Goal: Book appointment/travel/reservation

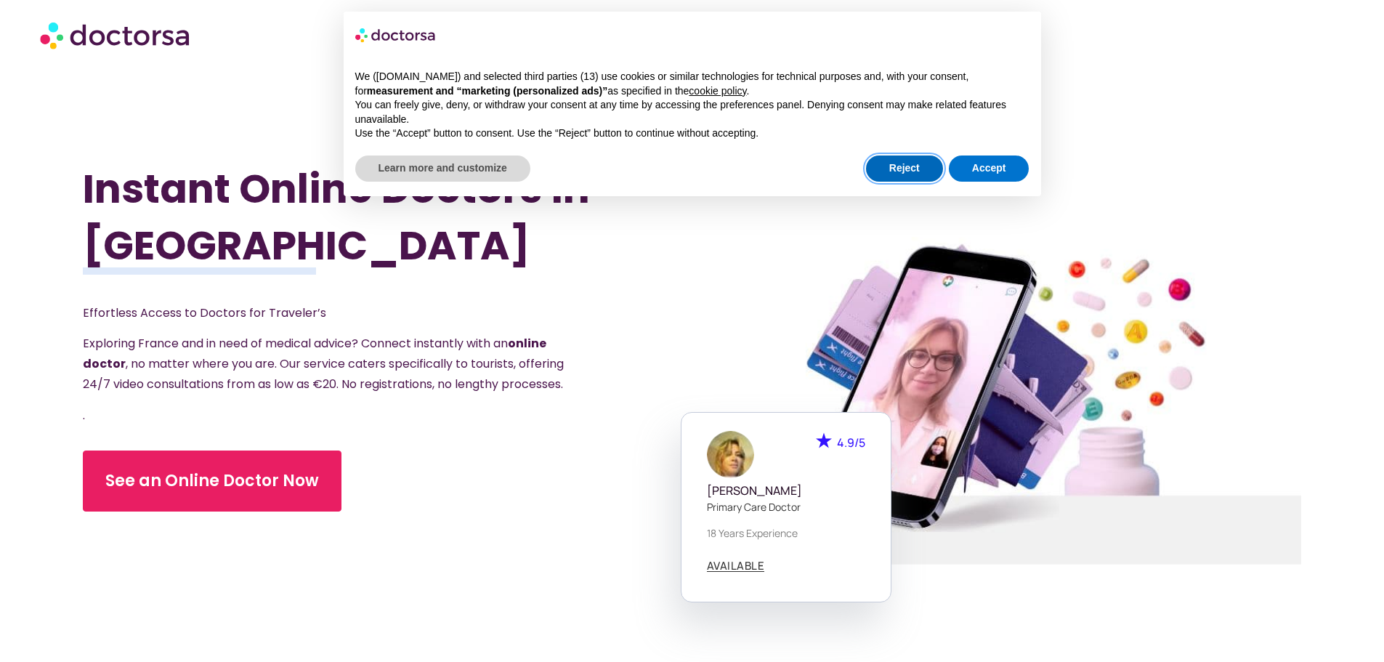
click at [914, 170] on button "Reject" at bounding box center [904, 168] width 77 height 26
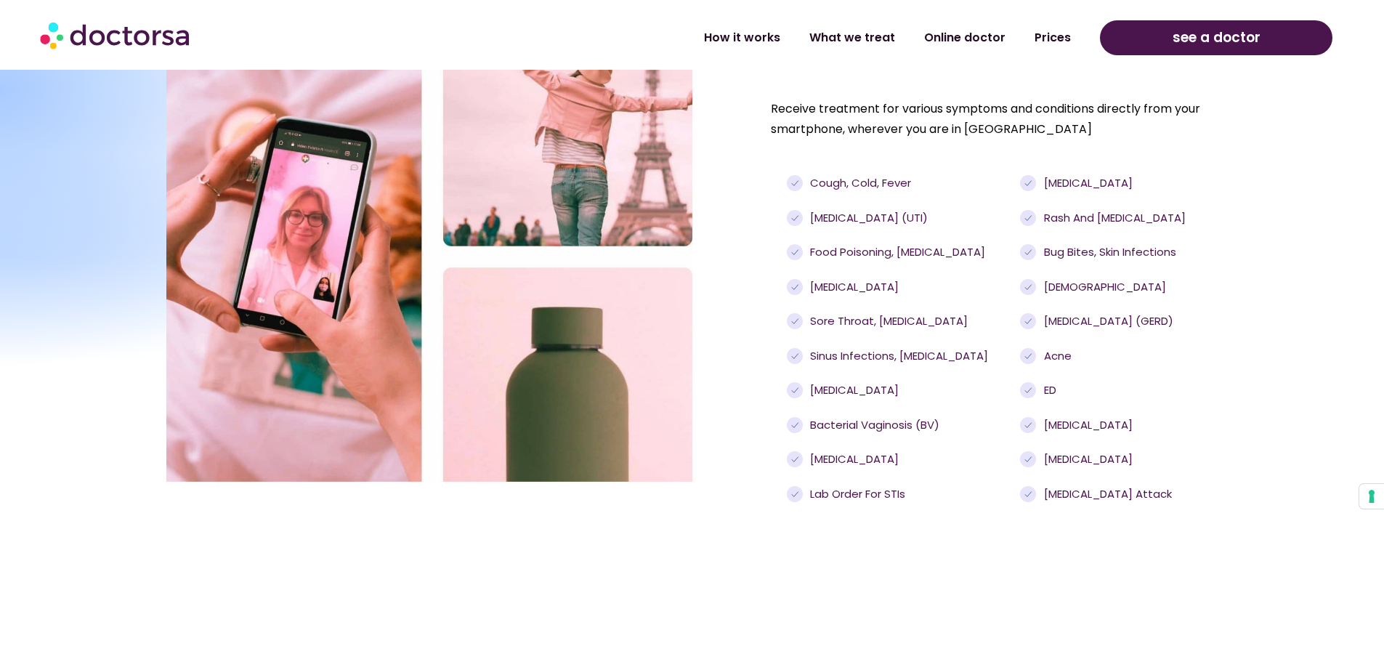
scroll to position [1235, 0]
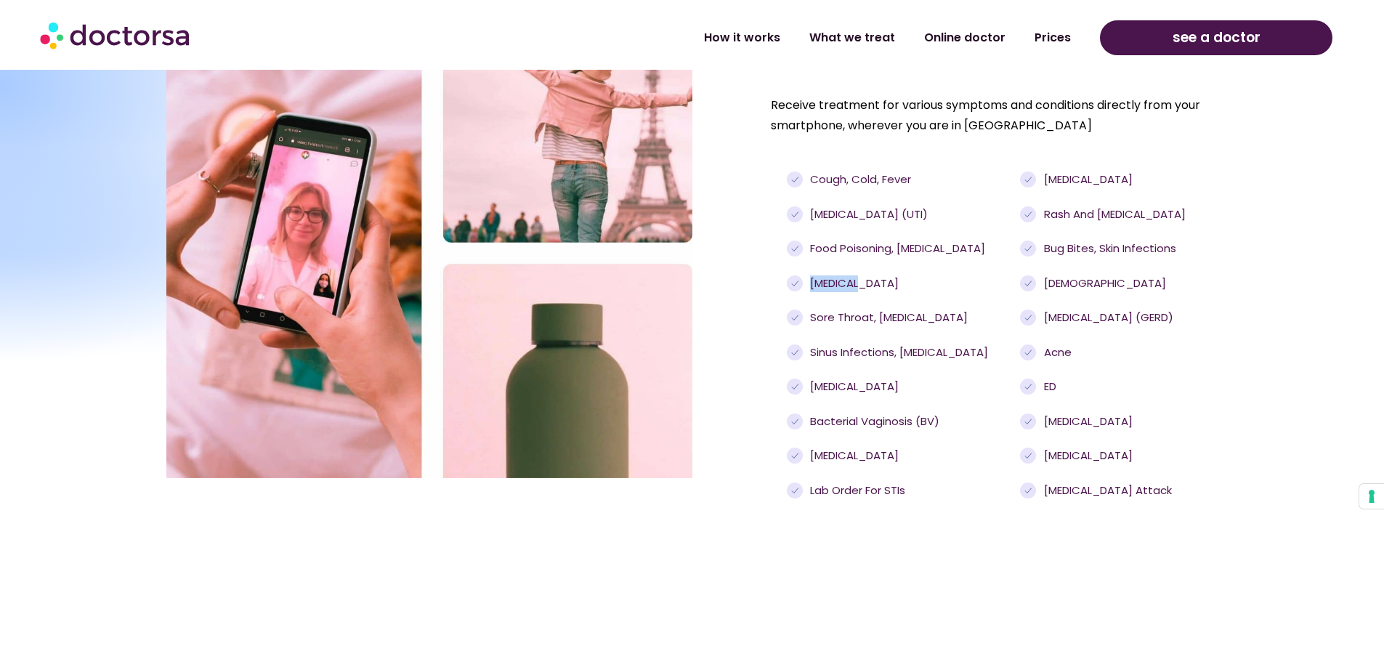
drag, startPoint x: 811, startPoint y: 282, endPoint x: 873, endPoint y: 283, distance: 61.8
click at [873, 283] on li "[MEDICAL_DATA]" at bounding box center [900, 287] width 226 height 25
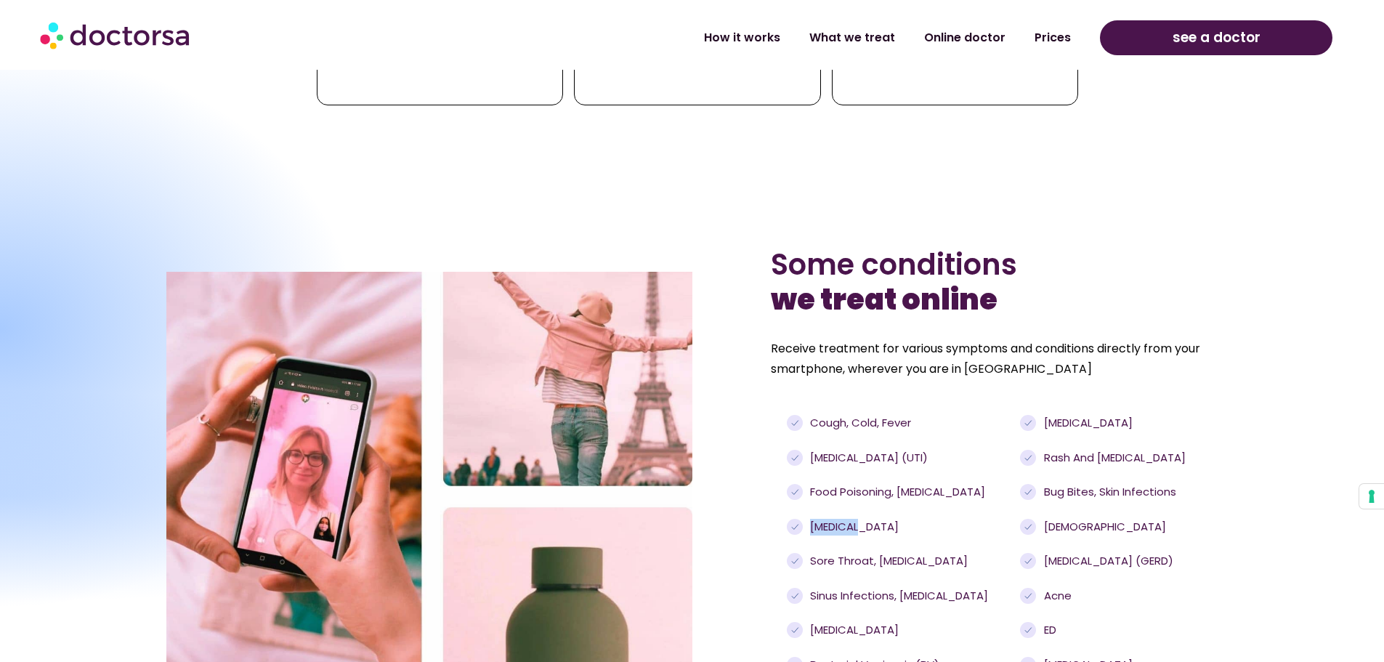
scroll to position [1017, 0]
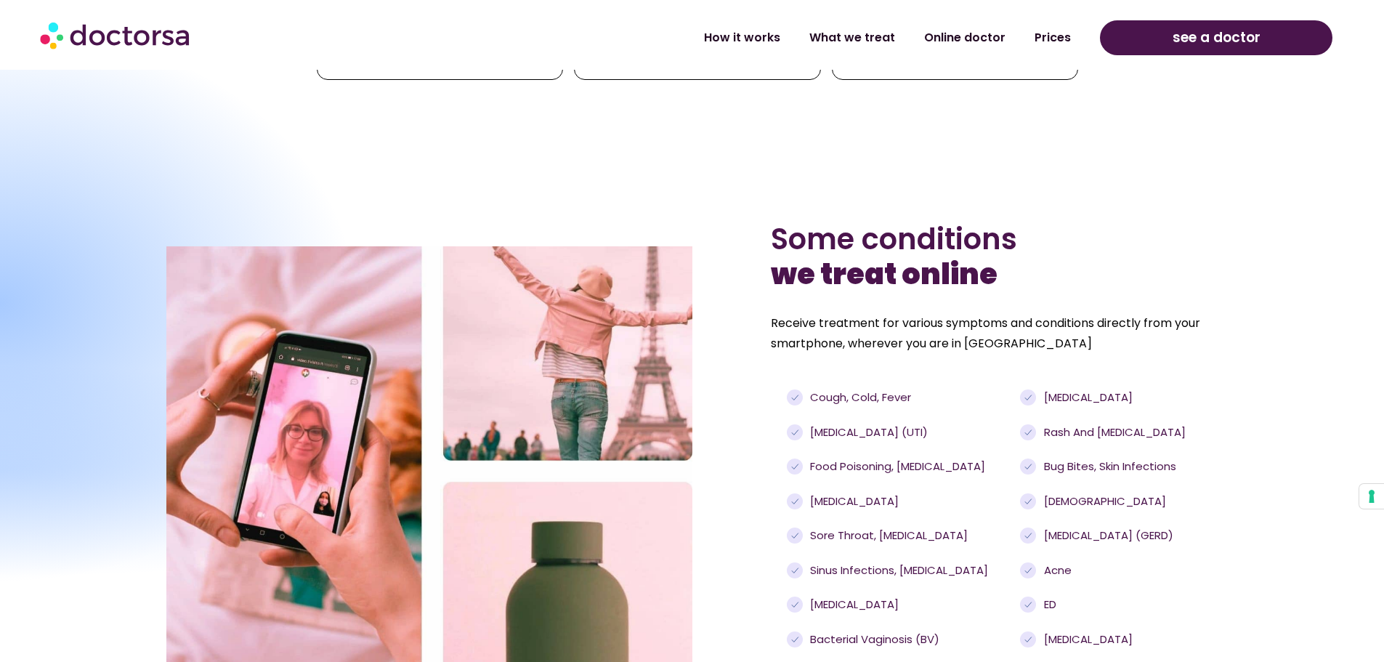
click at [878, 257] on b "we treat online" at bounding box center [884, 274] width 227 height 41
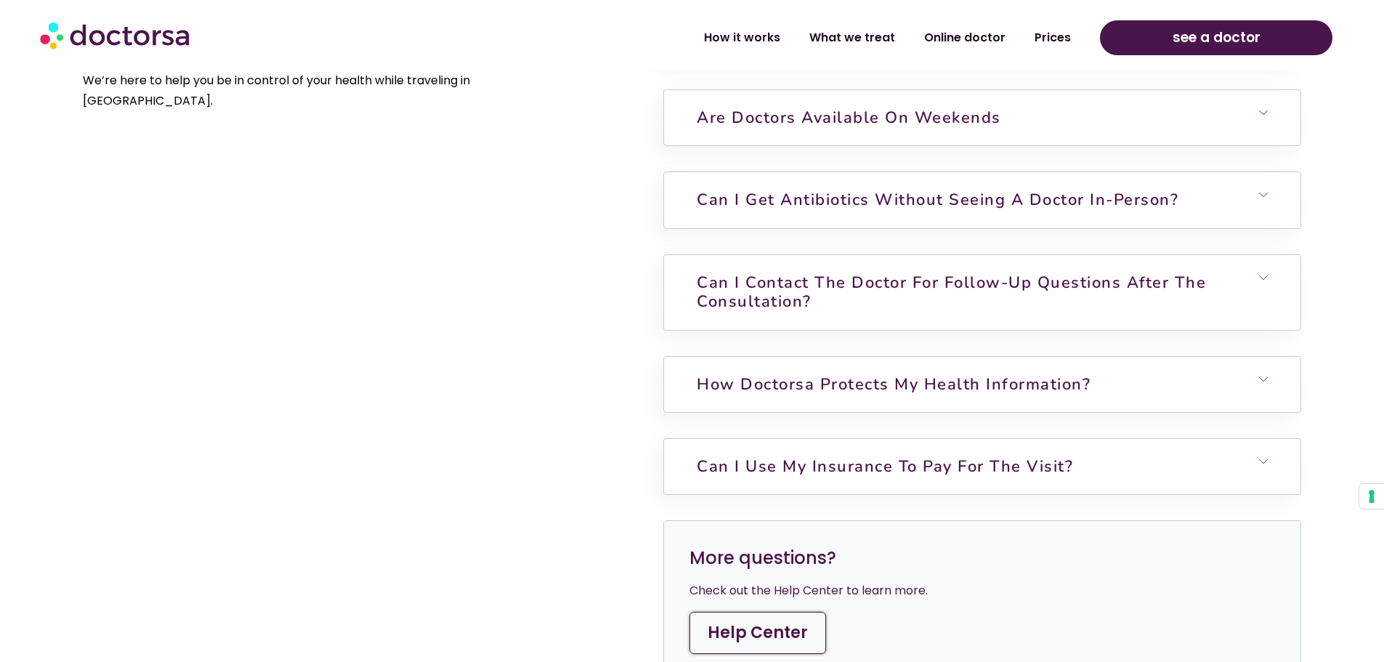
scroll to position [3487, 0]
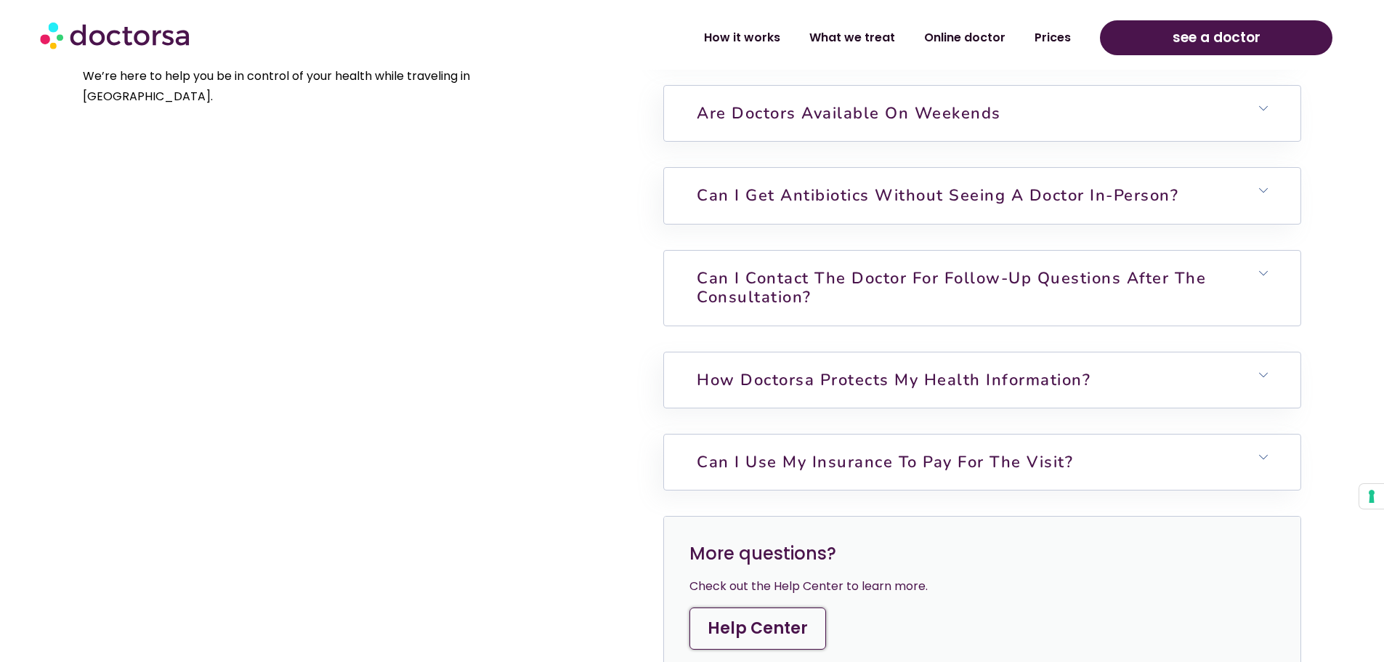
click at [864, 307] on h6 "Can I contact the doctor for follow-up questions after the consultation?" at bounding box center [982, 288] width 636 height 75
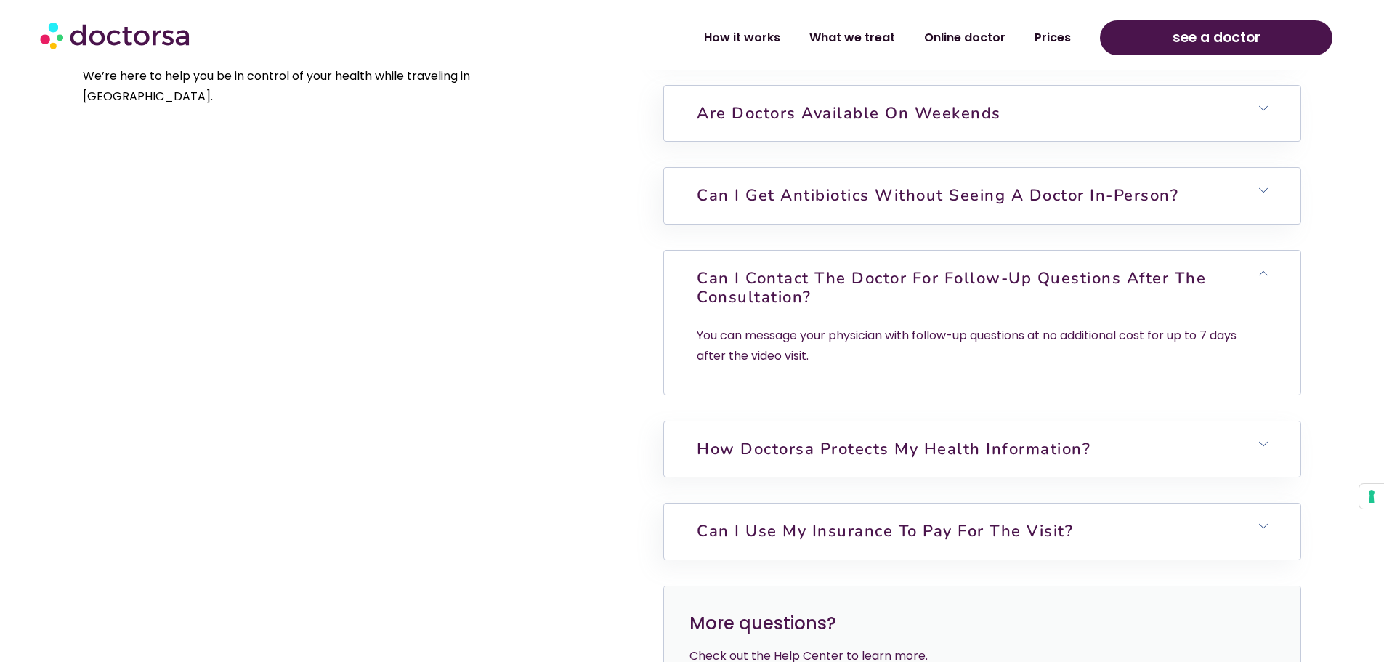
click at [864, 307] on h6 "Can I contact the doctor for follow-up questions after the consultation?" at bounding box center [982, 288] width 636 height 75
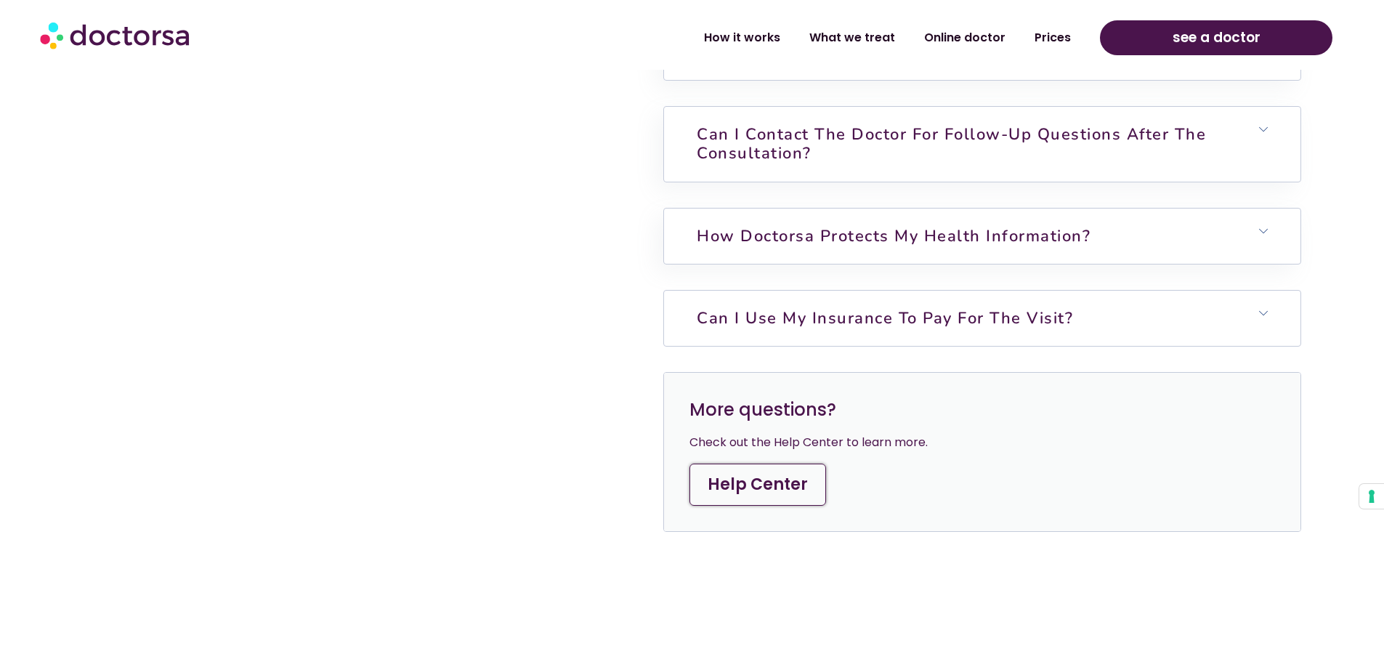
scroll to position [3632, 0]
click at [818, 334] on h6 "Can I use my insurance to pay for the visit?" at bounding box center [982, 316] width 636 height 55
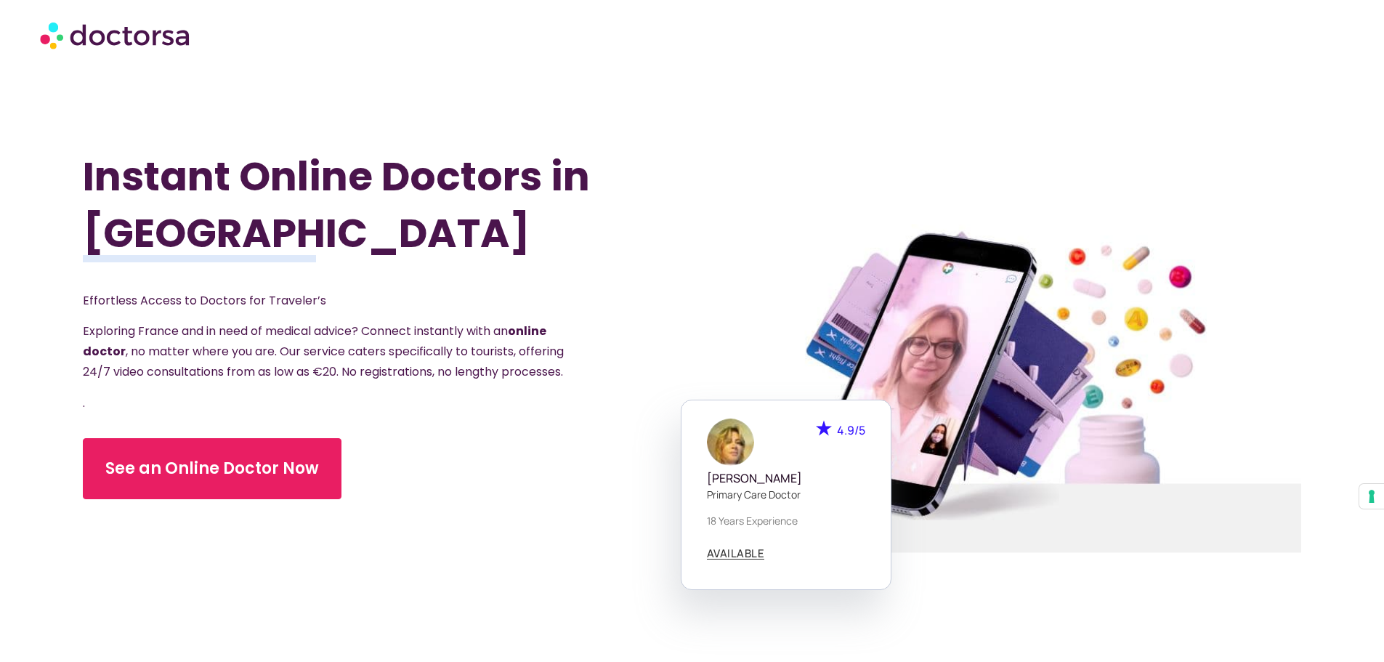
scroll to position [0, 0]
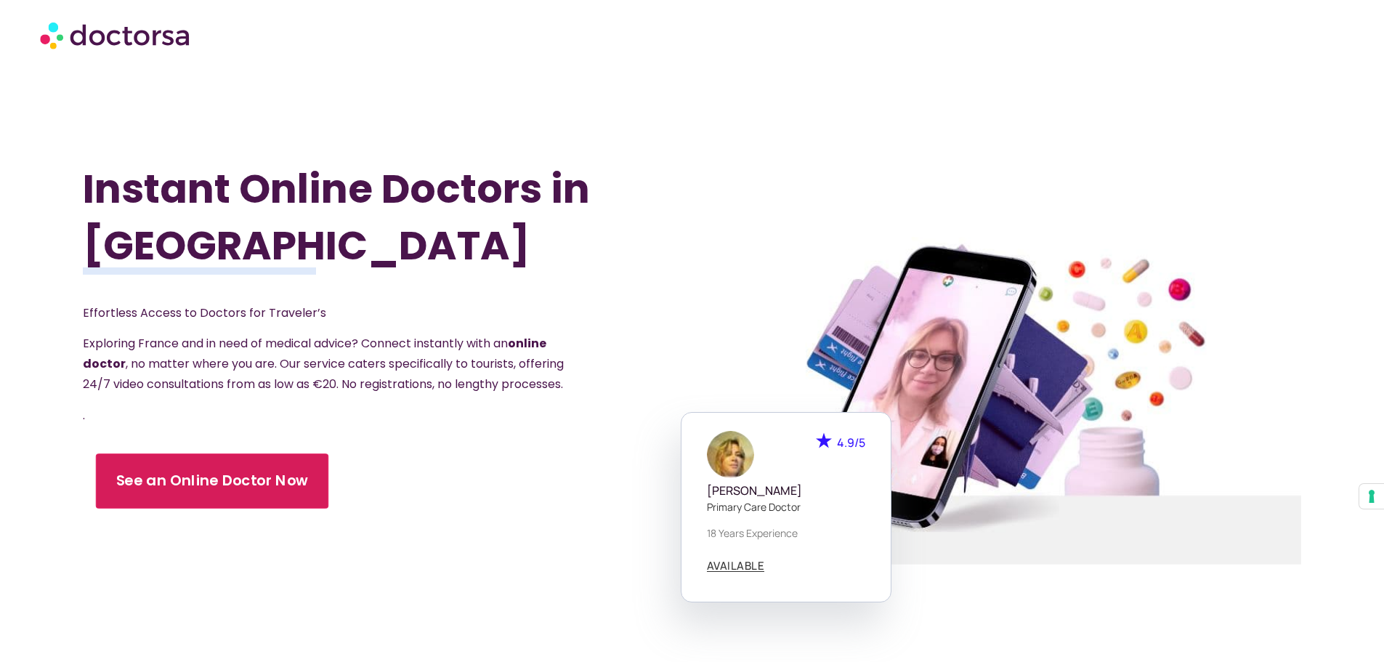
click at [234, 492] on span "See an Online Doctor Now" at bounding box center [212, 481] width 193 height 21
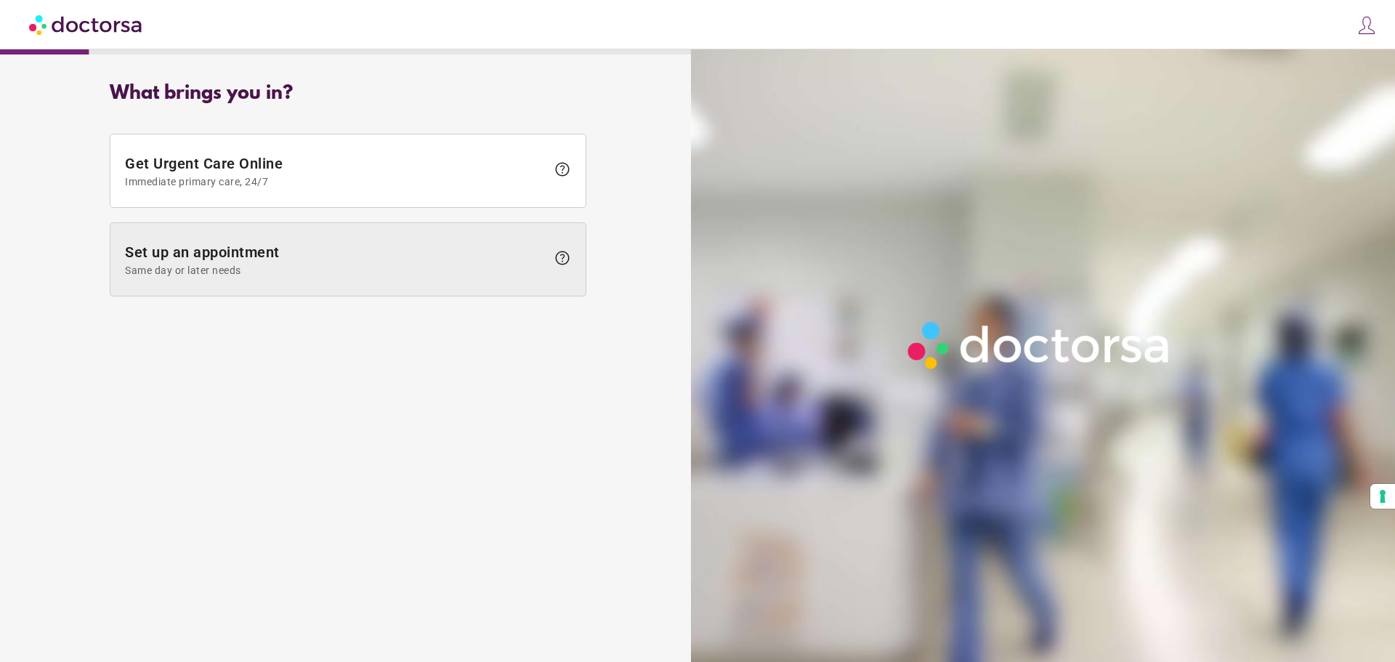
click at [366, 265] on span "Same day or later needs" at bounding box center [335, 270] width 421 height 12
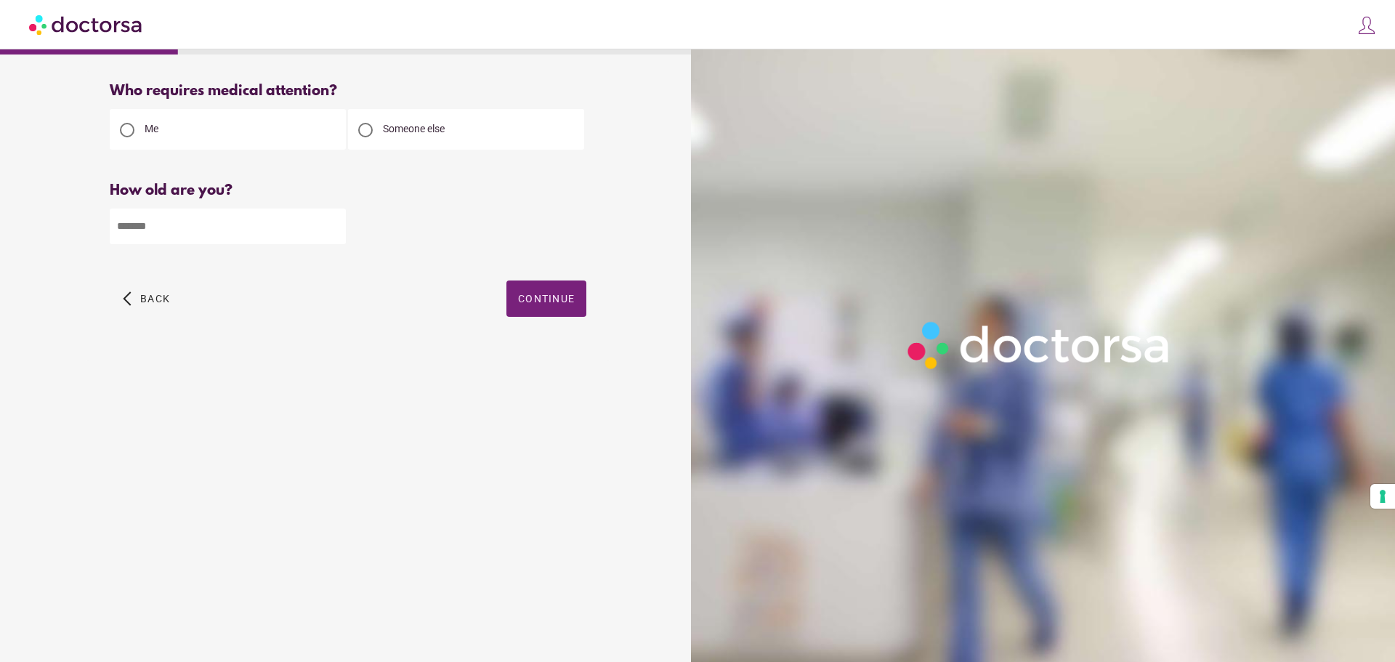
click at [167, 232] on input "number" at bounding box center [228, 227] width 236 height 36
type input "**"
click at [536, 296] on span "Continue" at bounding box center [546, 299] width 57 height 12
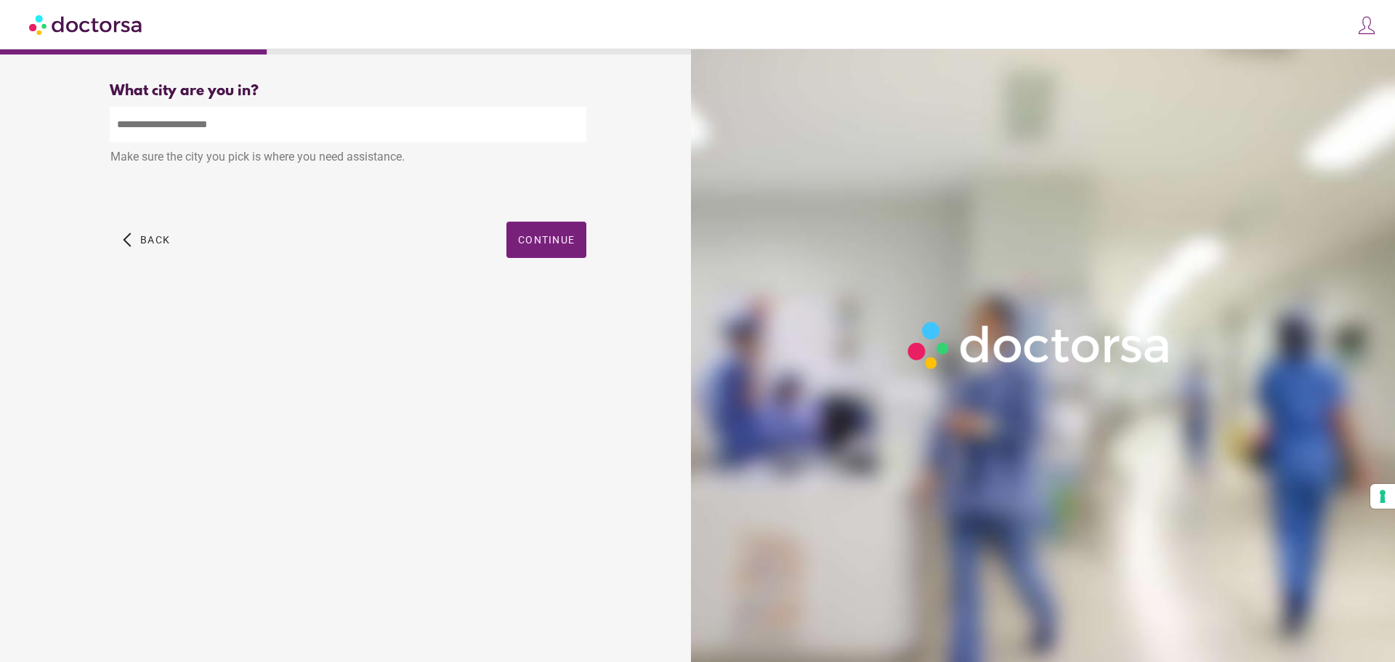
click at [191, 118] on input "text" at bounding box center [348, 125] width 477 height 36
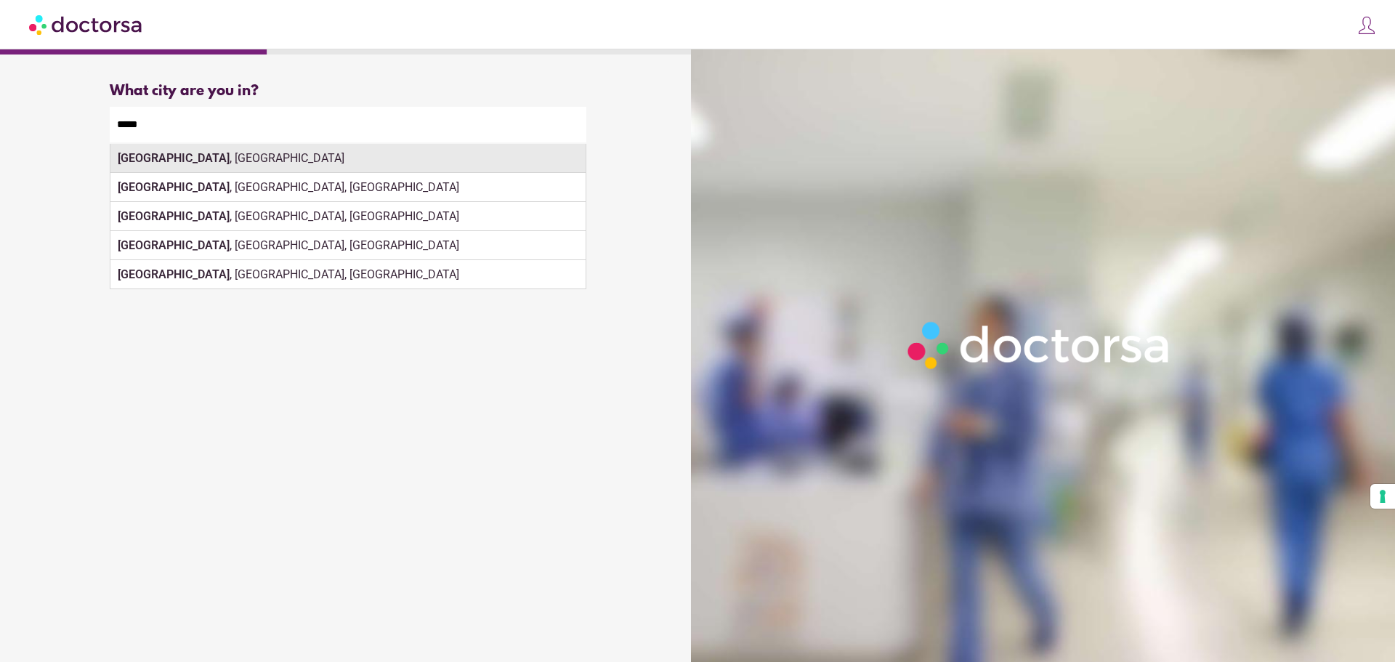
click at [196, 163] on div "Paris , France" at bounding box center [347, 158] width 475 height 29
type input "**********"
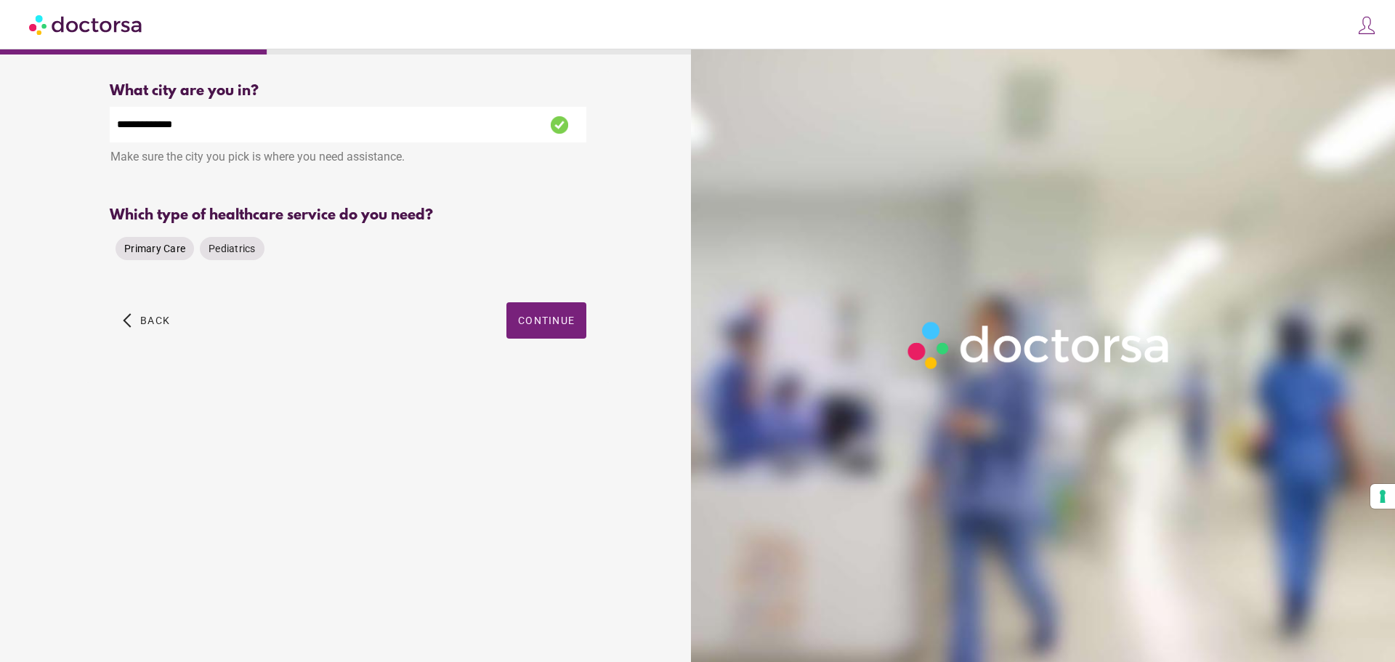
click at [156, 253] on span "Primary Care" at bounding box center [154, 249] width 61 height 12
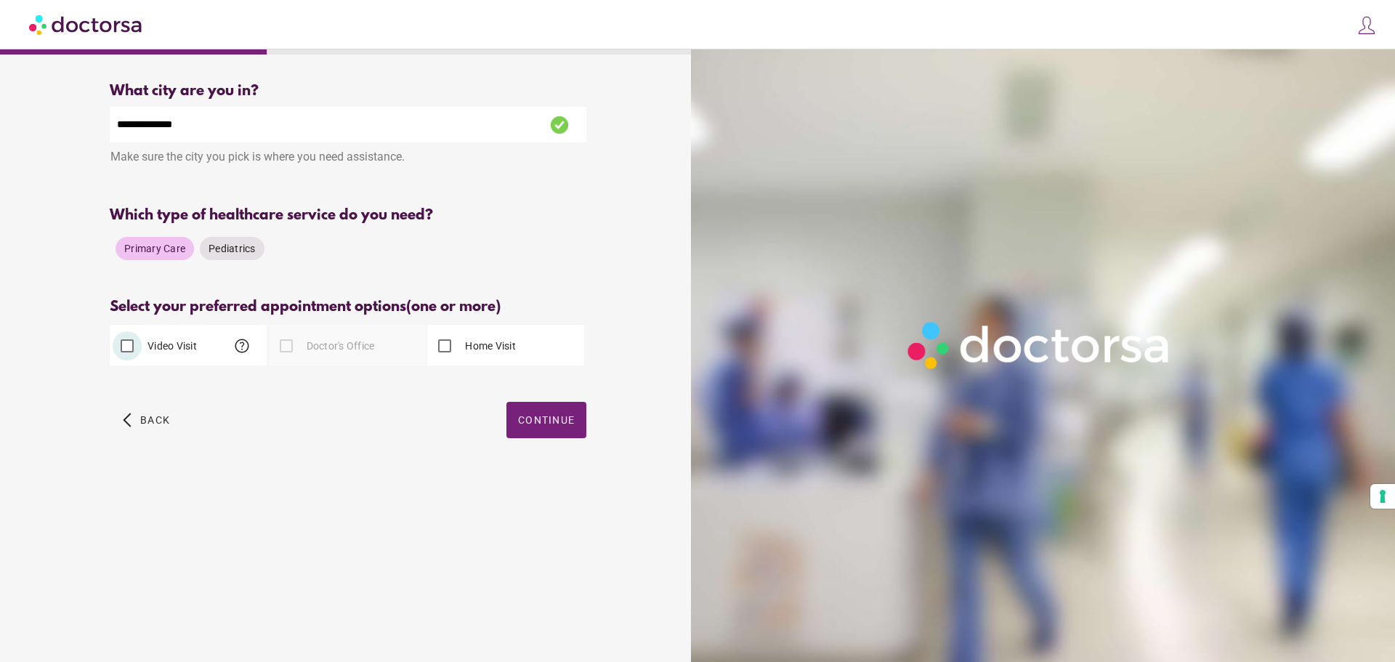
click at [244, 352] on span "help" at bounding box center [241, 345] width 17 height 17
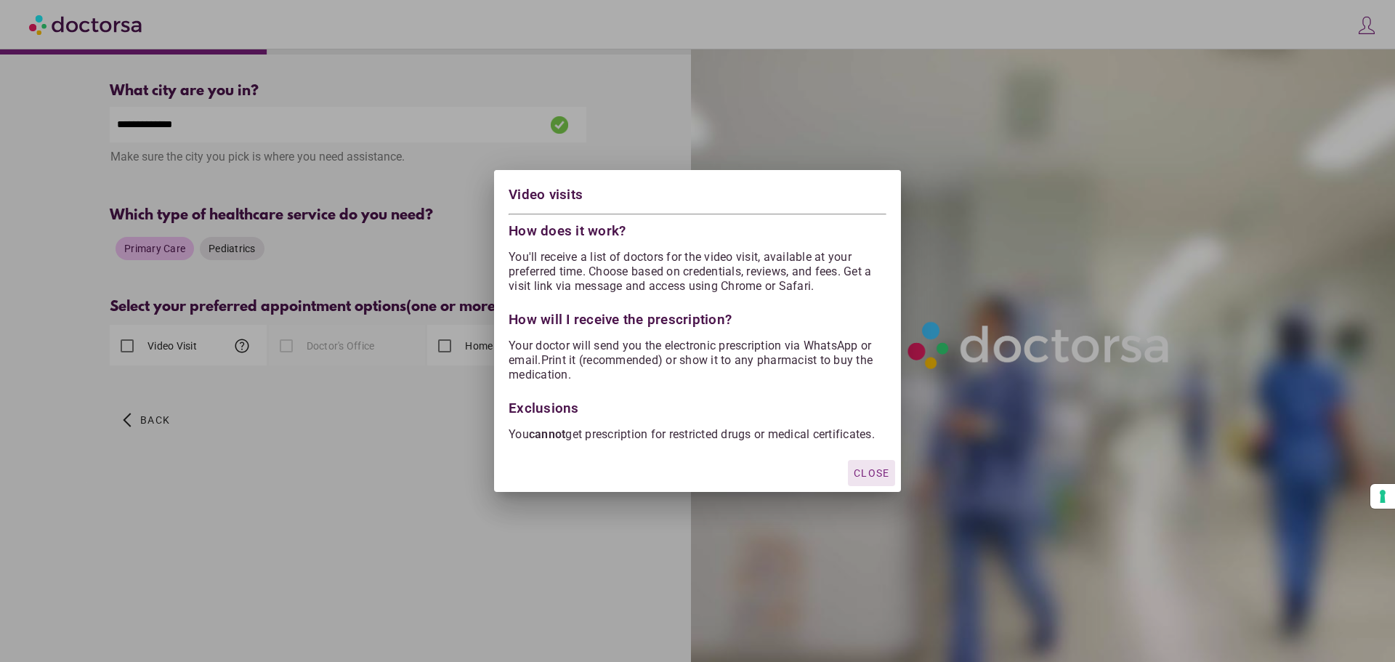
click at [865, 474] on span "Close" at bounding box center [872, 473] width 36 height 12
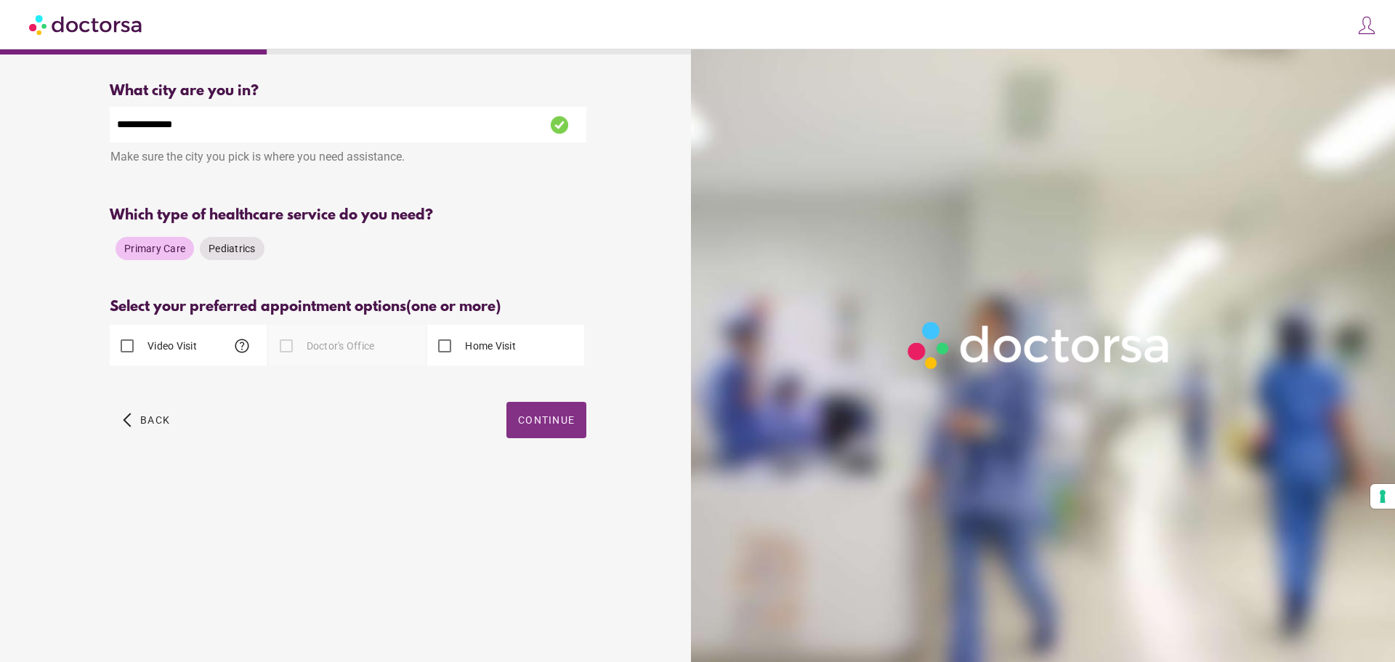
click at [554, 412] on span "button" at bounding box center [546, 420] width 80 height 36
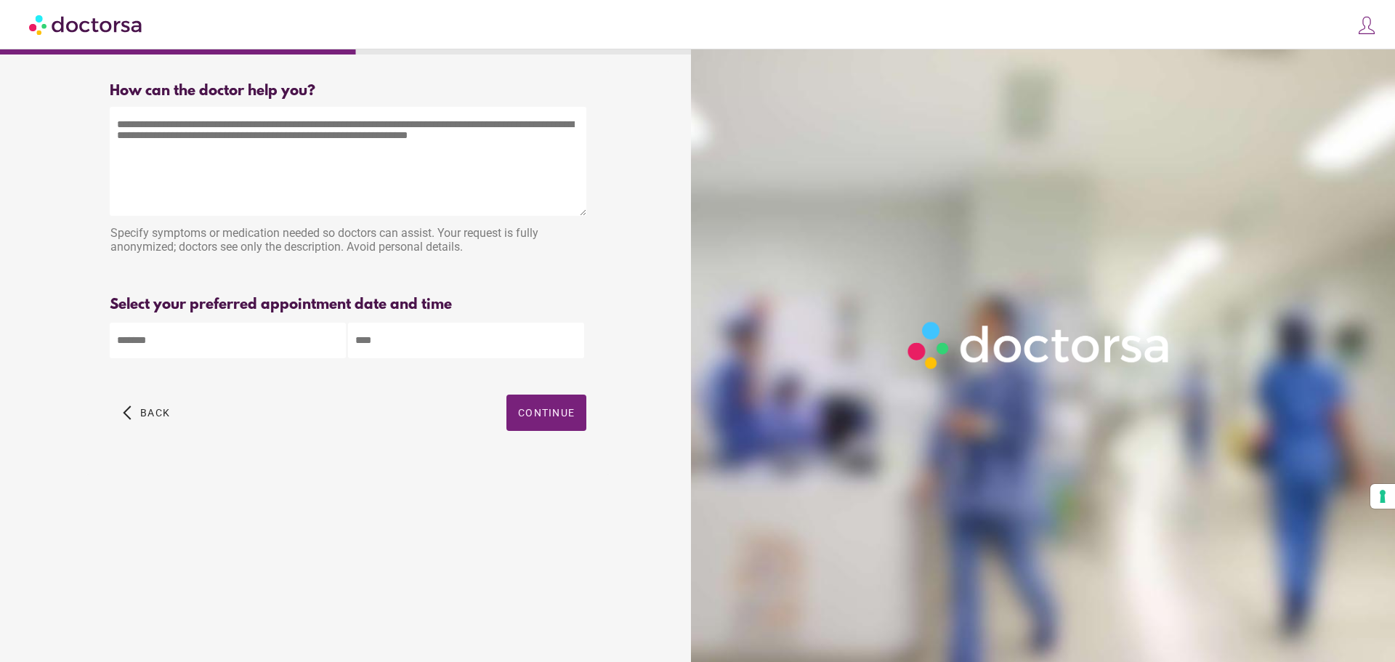
click at [201, 138] on textarea at bounding box center [348, 161] width 477 height 109
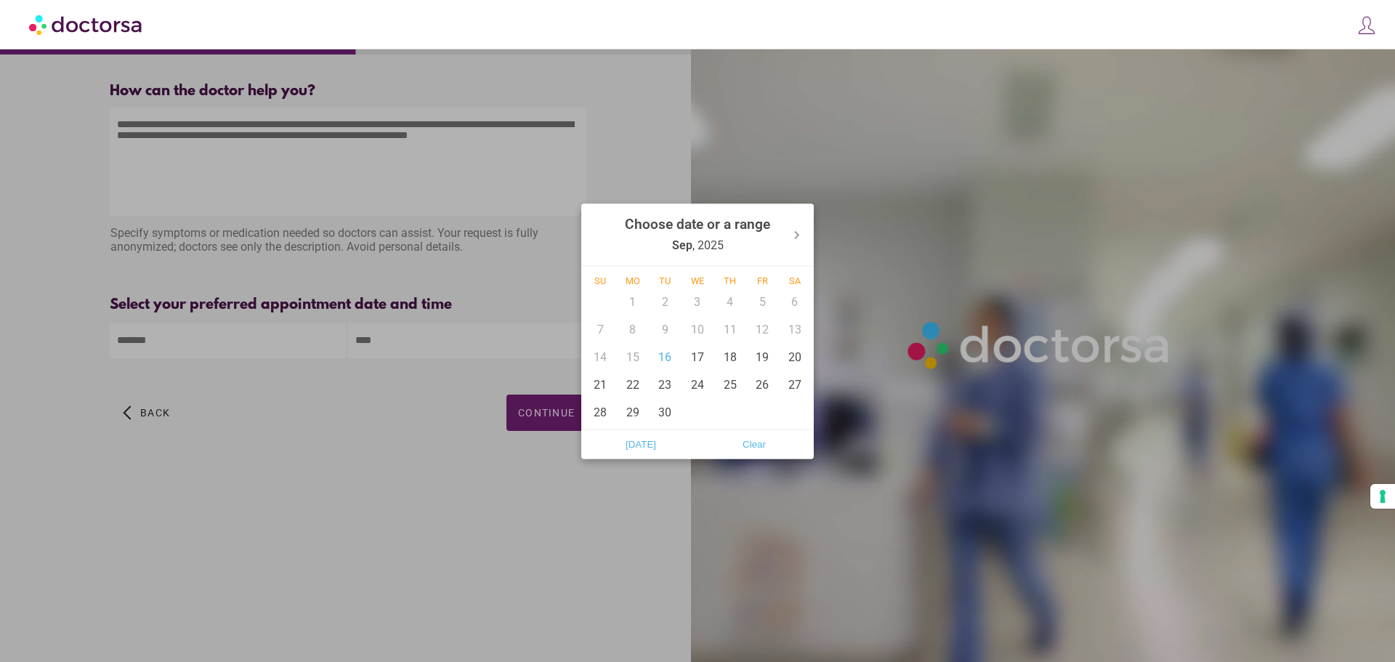
click at [216, 345] on body "**********" at bounding box center [697, 331] width 1395 height 662
